Goal: Transaction & Acquisition: Purchase product/service

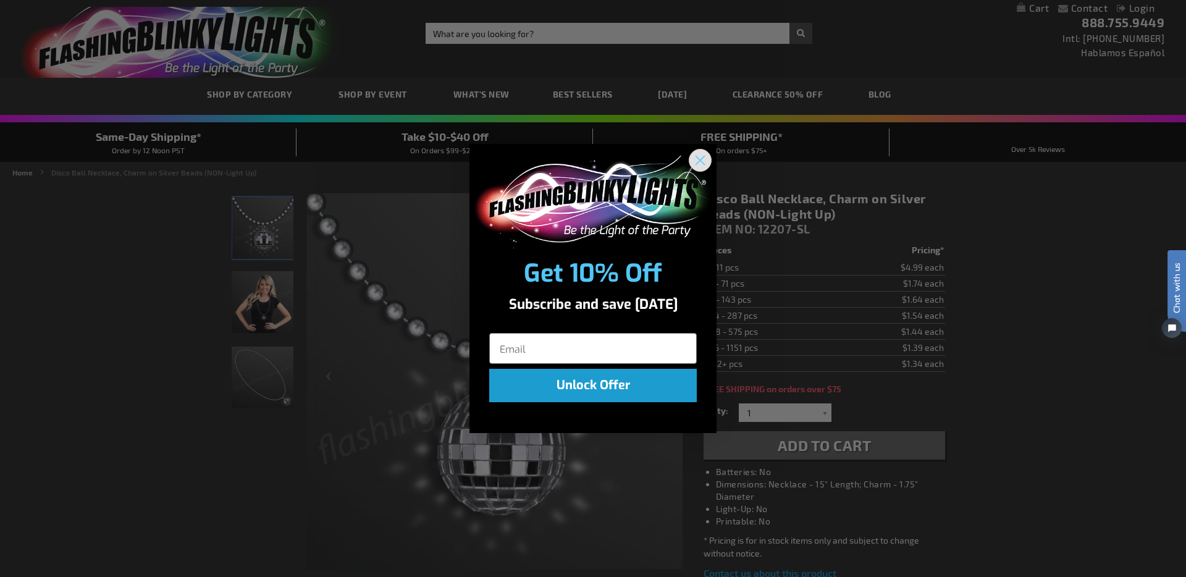
click at [707, 159] on circle "Close dialog" at bounding box center [700, 159] width 20 height 20
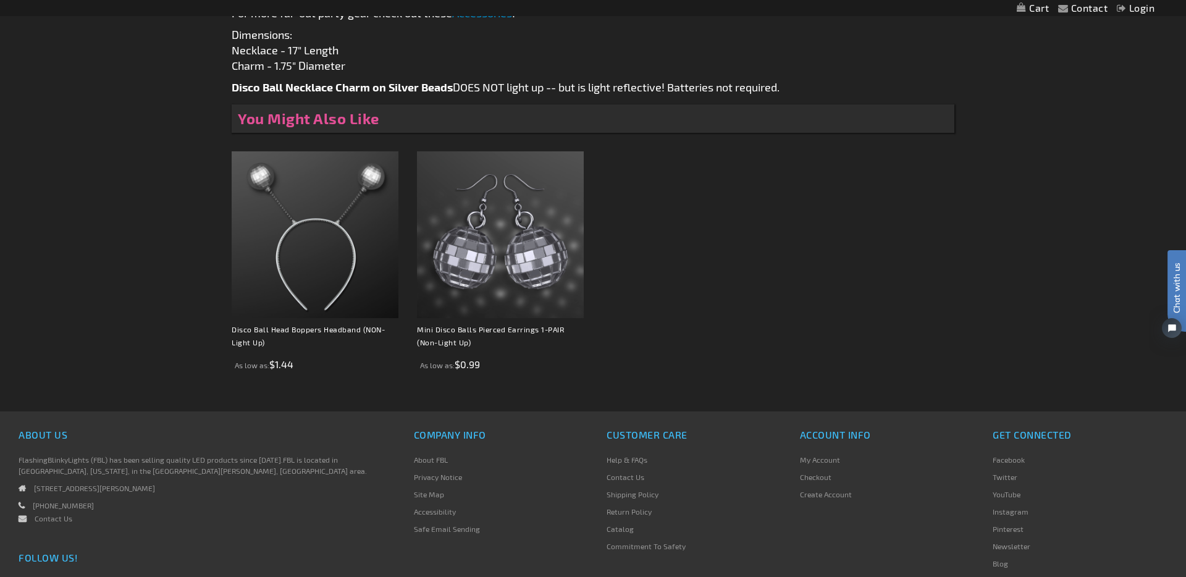
scroll to position [754, 0]
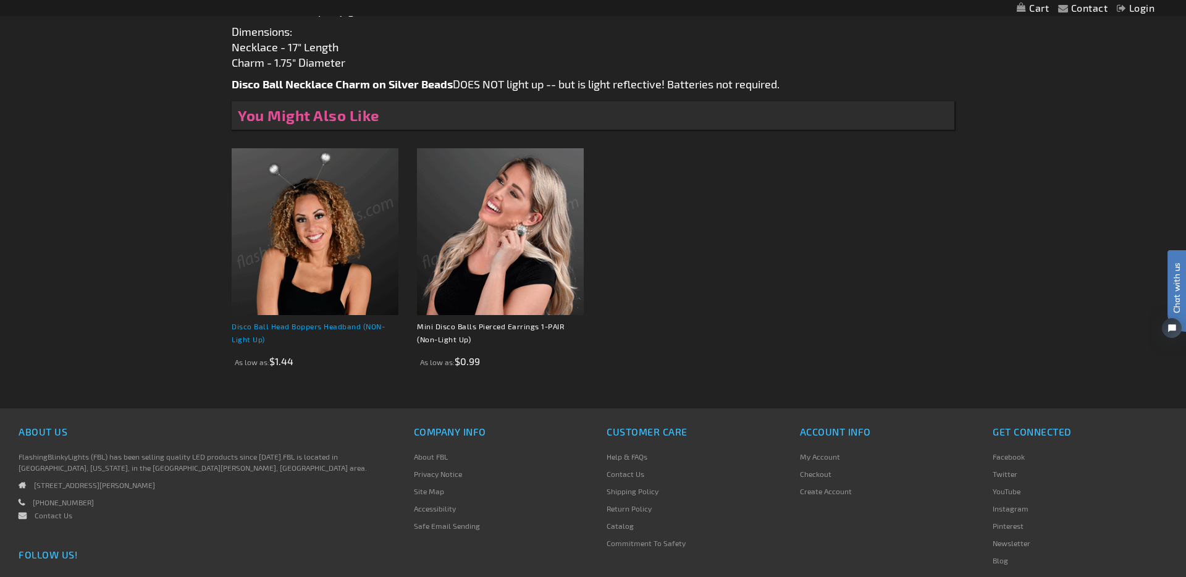
click at [258, 330] on link "Disco Ball Head Boppers Headband (NON-Light Up)" at bounding box center [308, 333] width 153 height 22
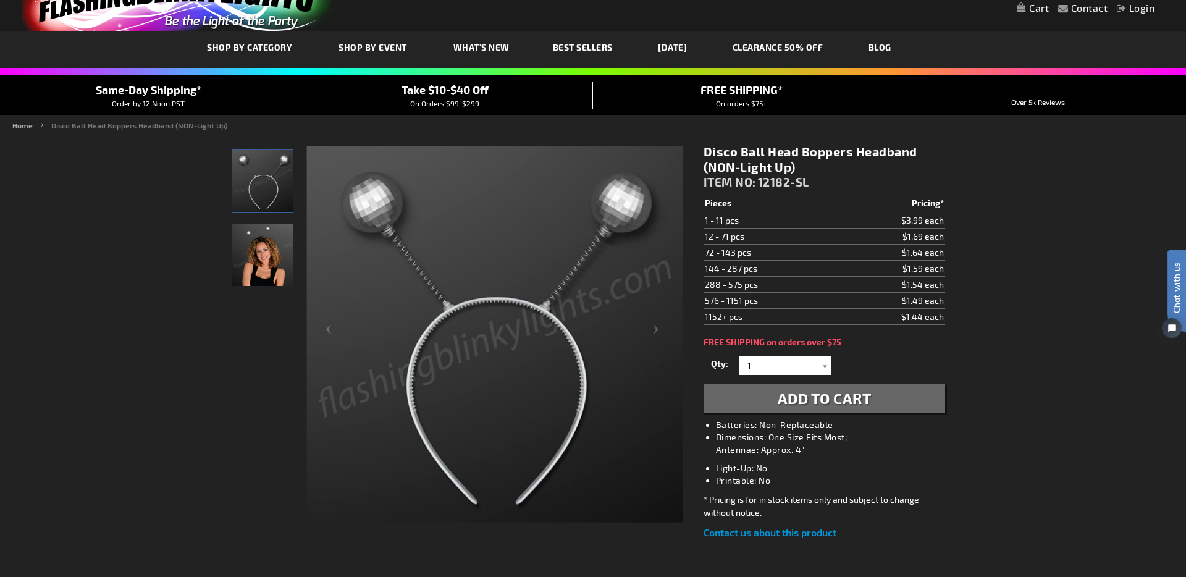
click at [260, 254] on img "Female wearing Non Light Up Disco Ball Headbands" at bounding box center [263, 255] width 62 height 62
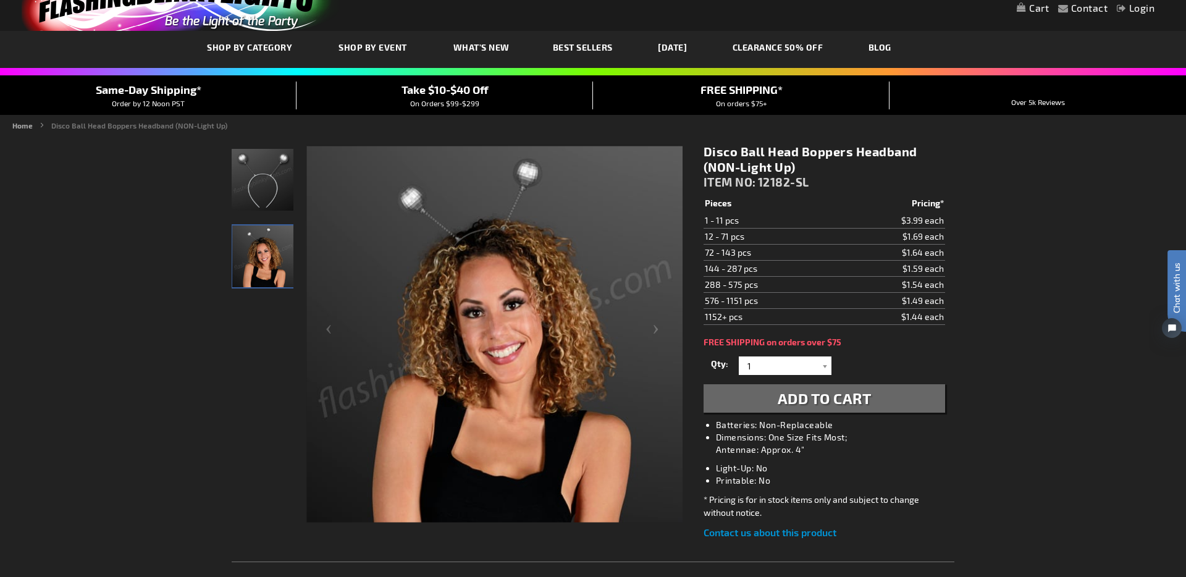
click at [245, 171] on img "Non Light Up Disco Ball Headbands" at bounding box center [263, 180] width 62 height 62
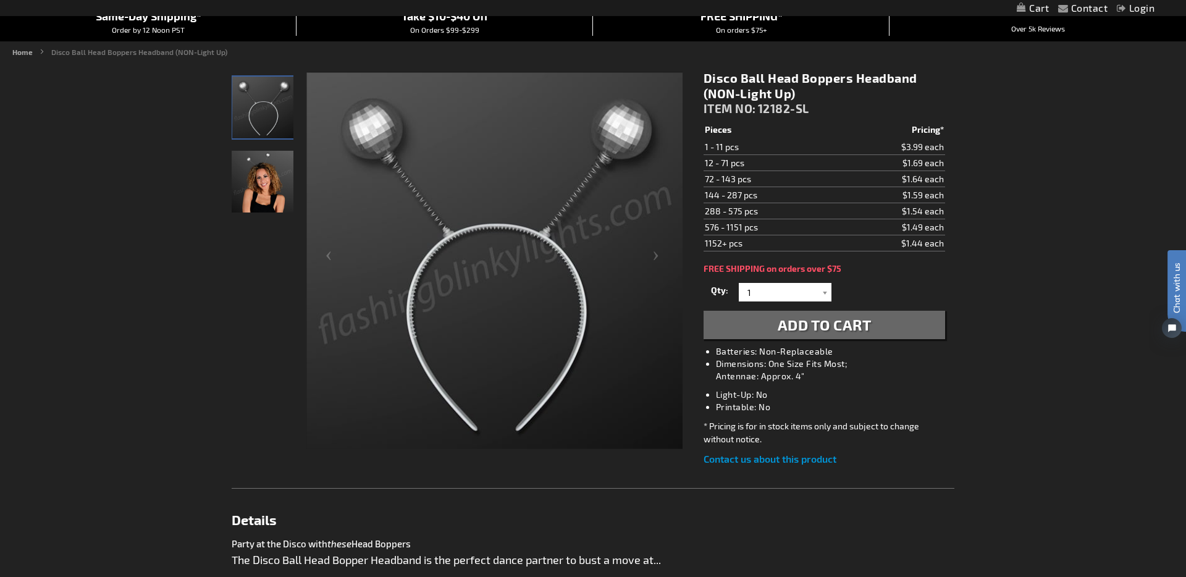
scroll to position [92, 0]
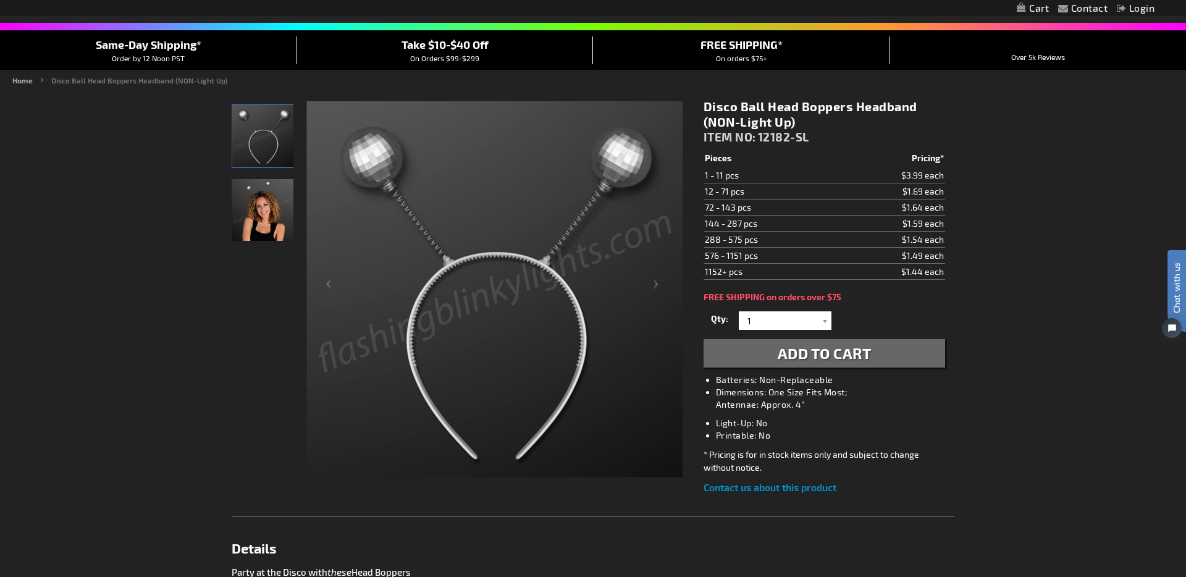
click at [923, 201] on td "$1.64 each" at bounding box center [891, 207] width 108 height 16
